Goal: Find specific page/section: Find specific page/section

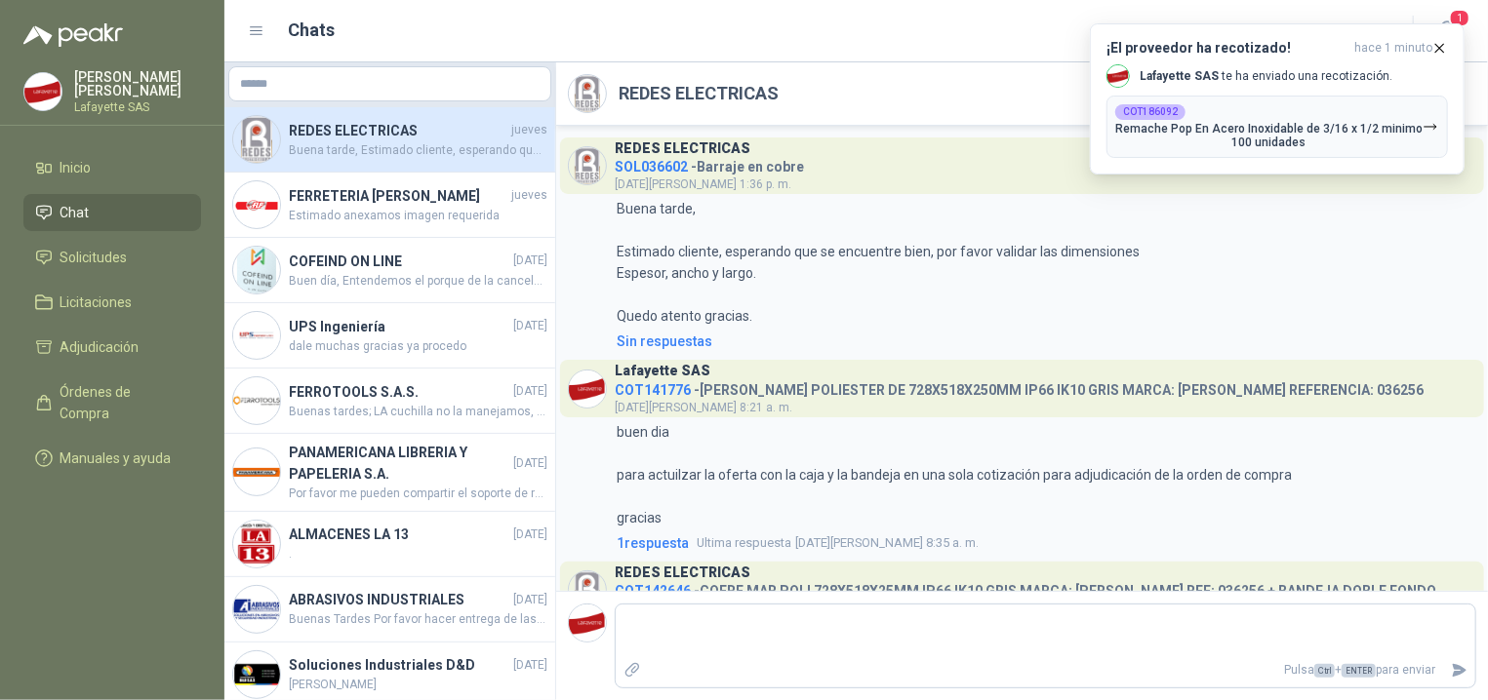
scroll to position [450, 0]
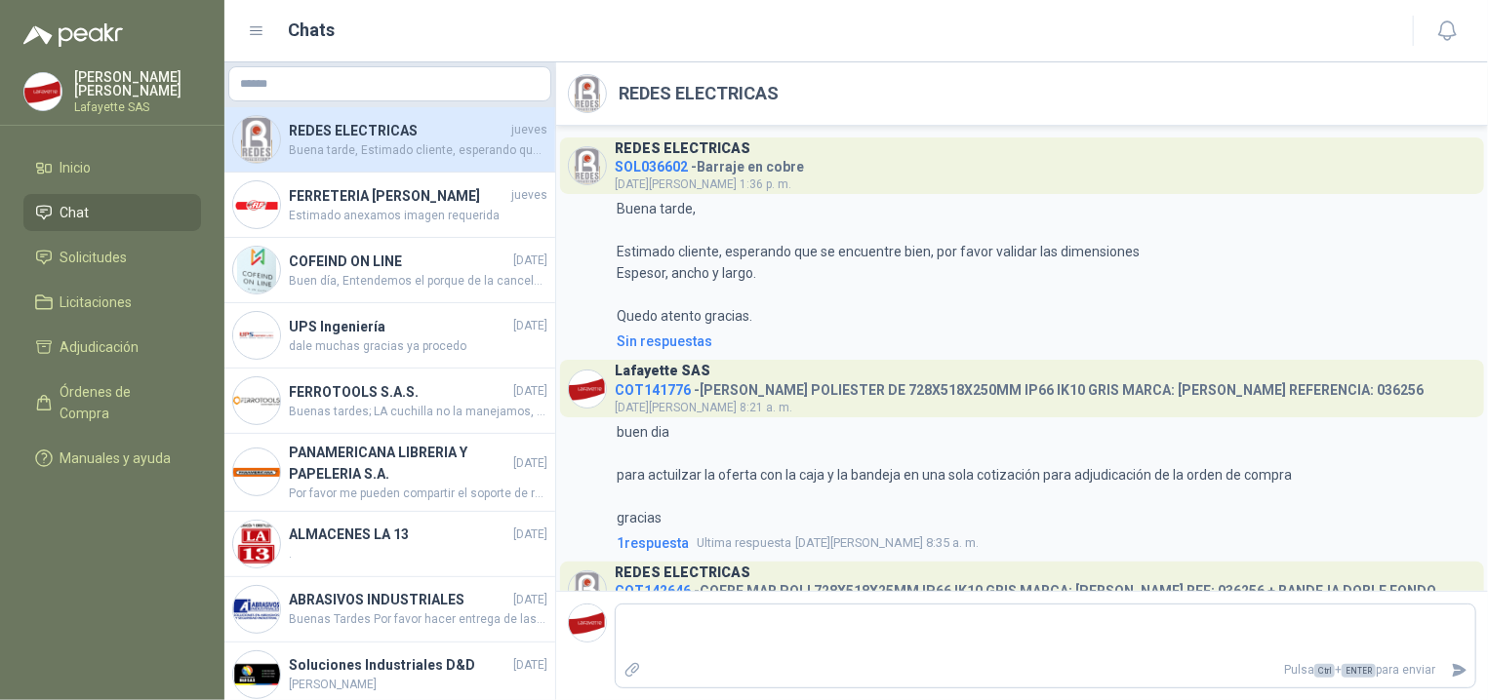
scroll to position [450, 0]
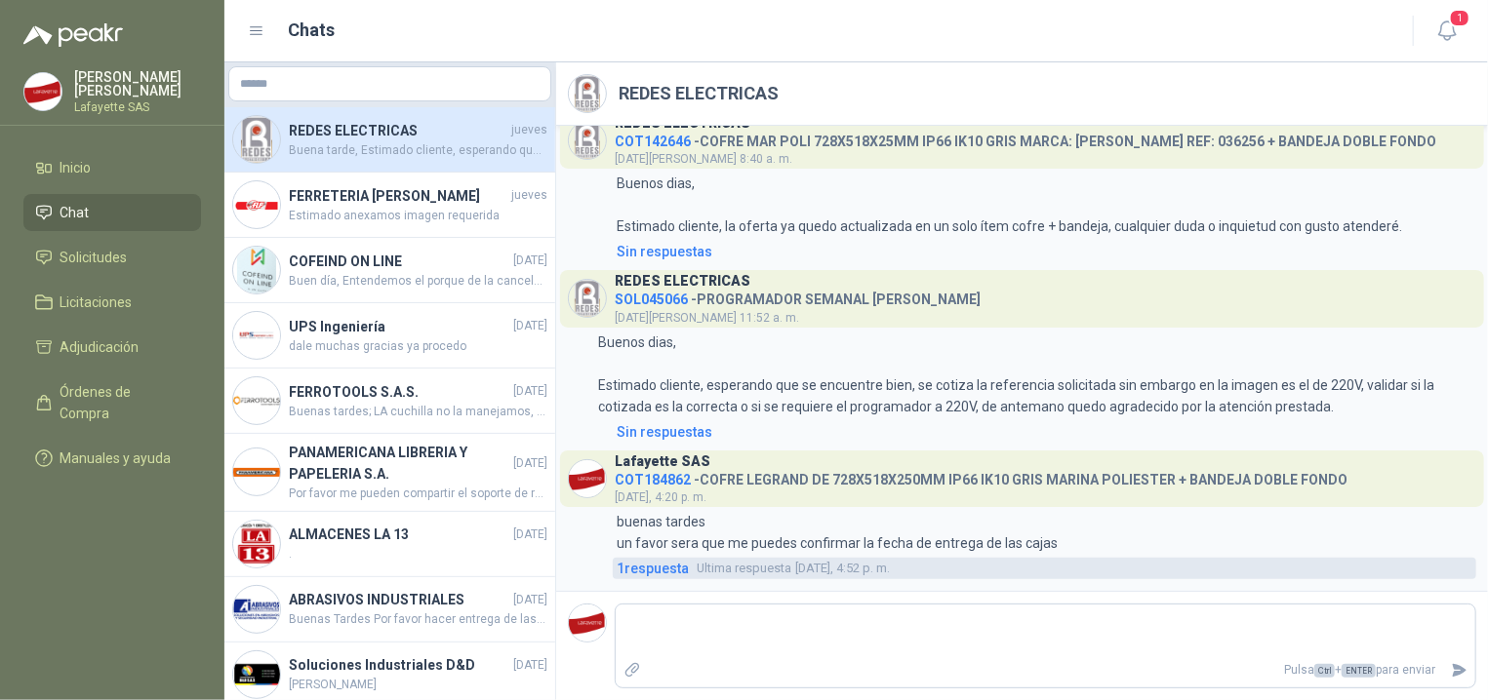
click at [668, 564] on span "1 respuesta" at bounding box center [652, 568] width 72 height 21
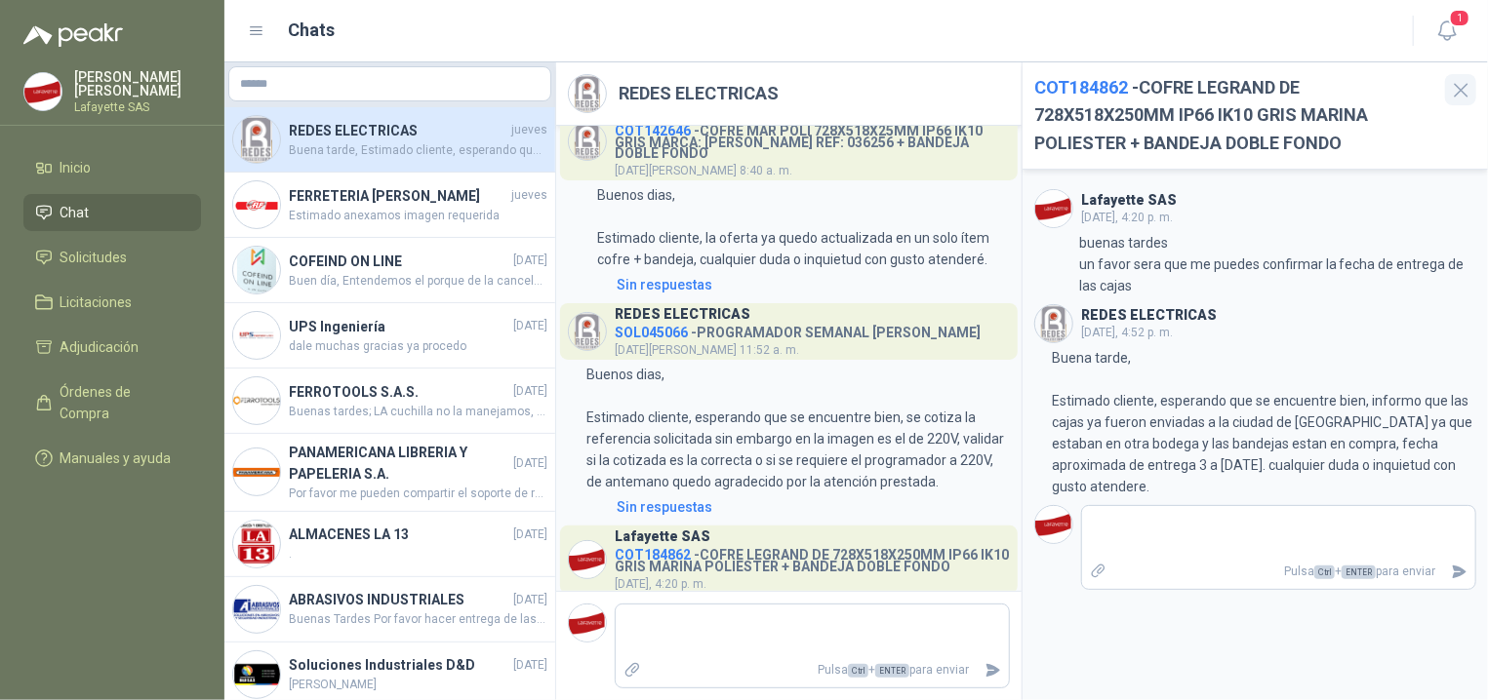
click at [1462, 92] on icon "button" at bounding box center [1461, 90] width 24 height 24
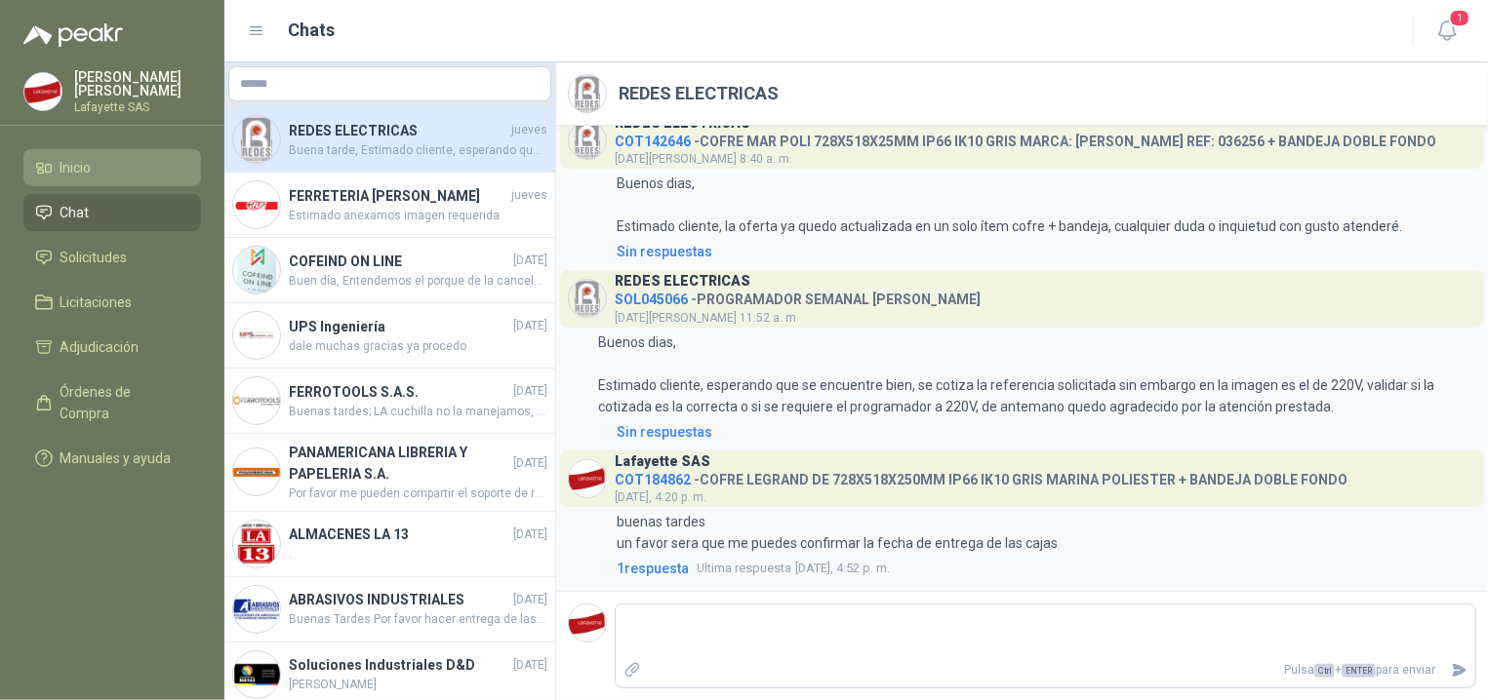
click at [113, 184] on link "Inicio" at bounding box center [112, 167] width 178 height 37
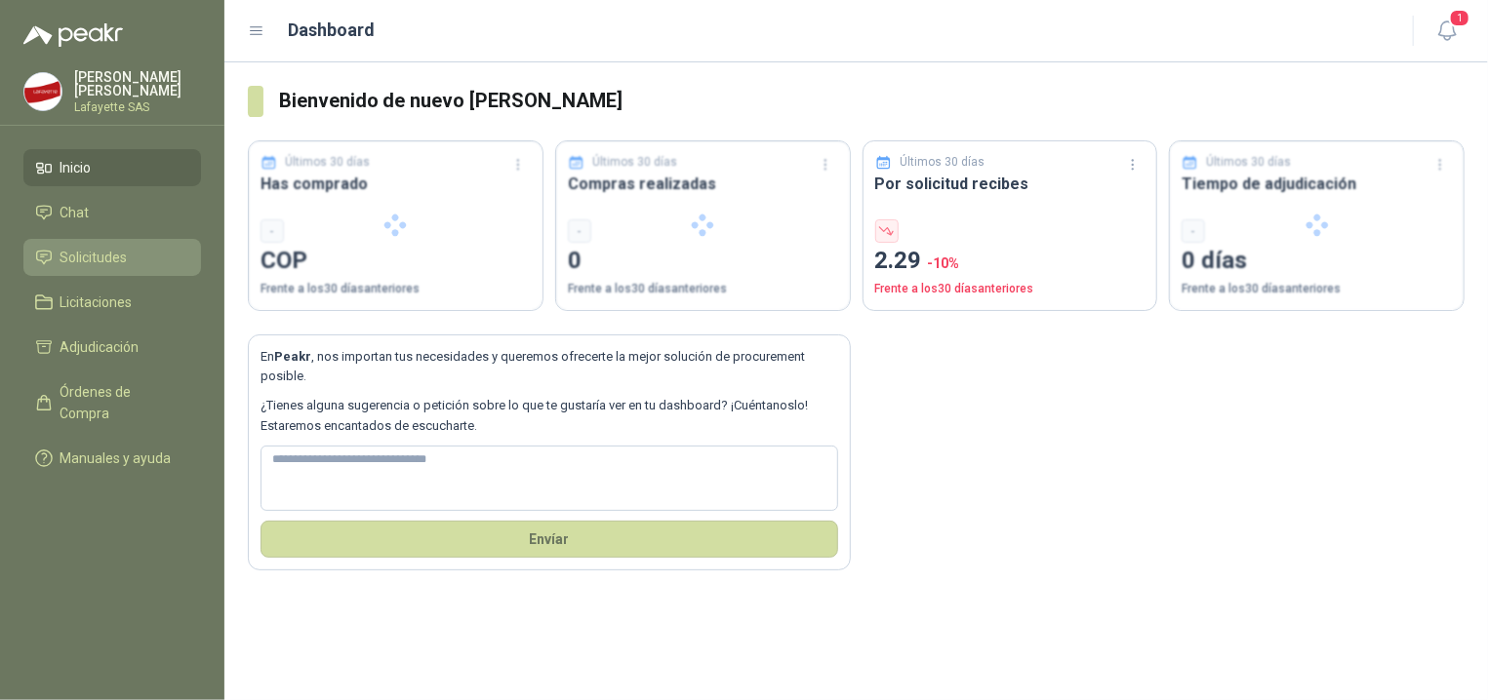
click at [119, 262] on span "Solicitudes" at bounding box center [93, 257] width 67 height 21
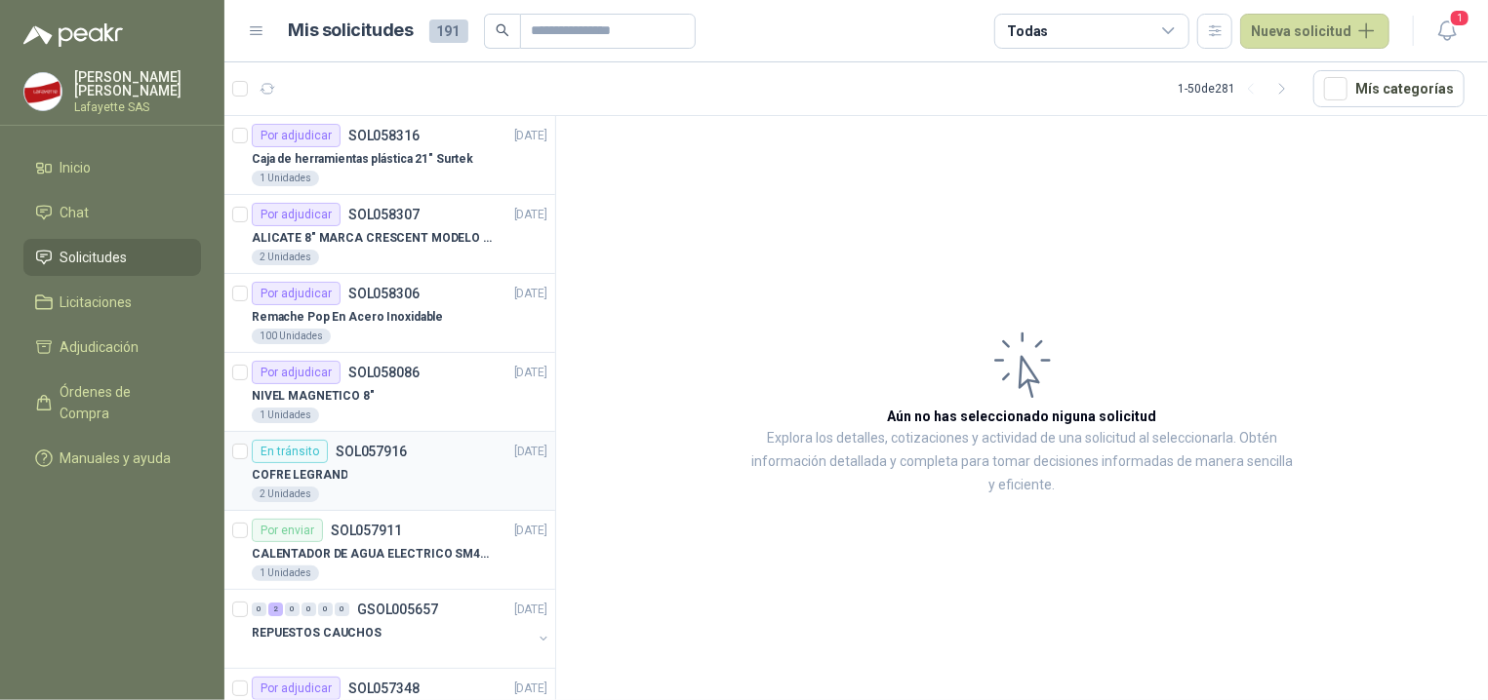
click at [435, 478] on div "COFRE LEGRAND" at bounding box center [400, 474] width 296 height 23
